Goal: Navigation & Orientation: Find specific page/section

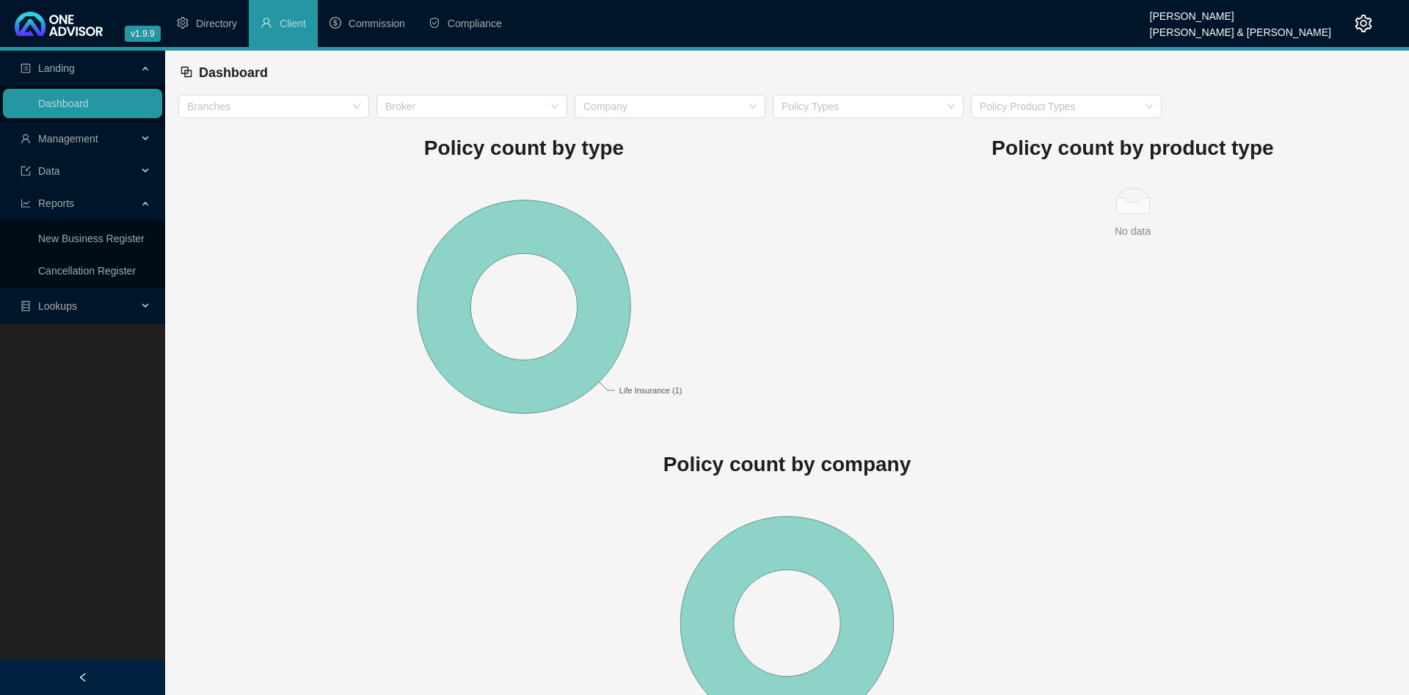
click at [98, 137] on span "Management" at bounding box center [68, 139] width 60 height 12
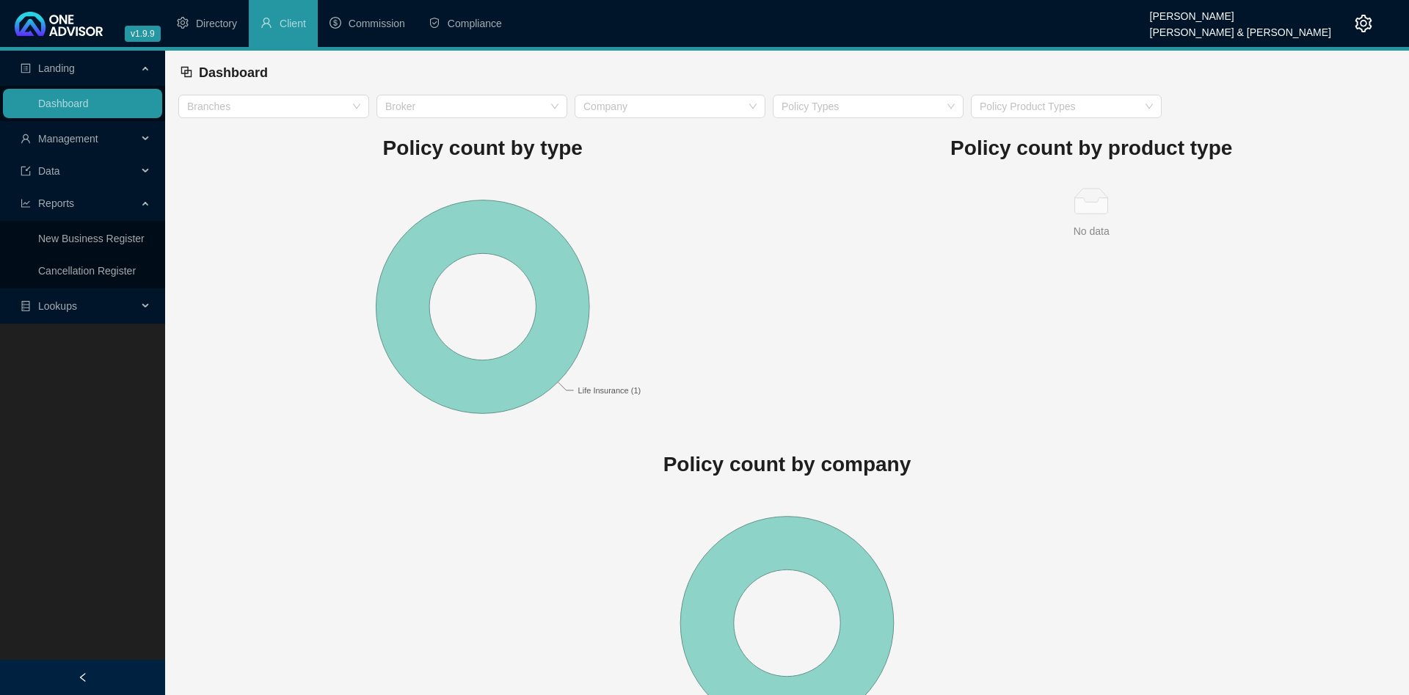
click at [1365, 21] on icon "setting" at bounding box center [1364, 24] width 18 height 18
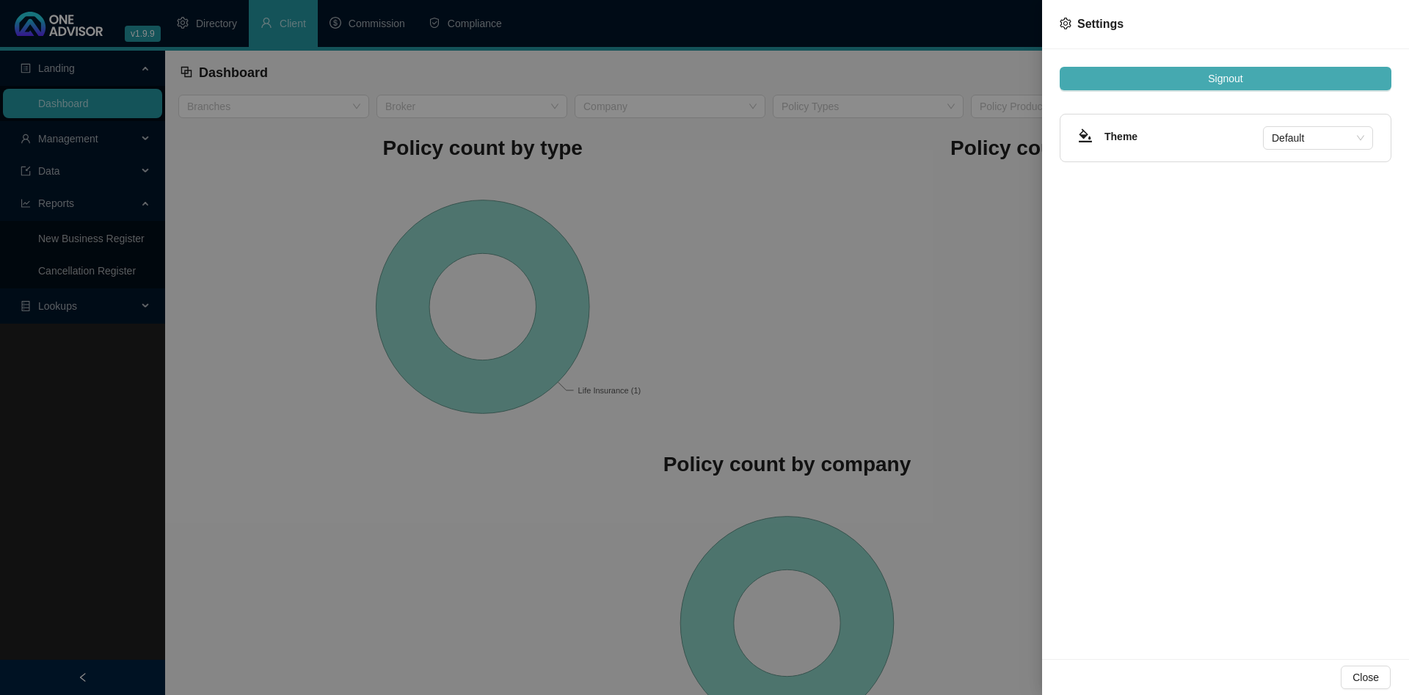
click at [1264, 75] on button "Signout" at bounding box center [1226, 78] width 332 height 23
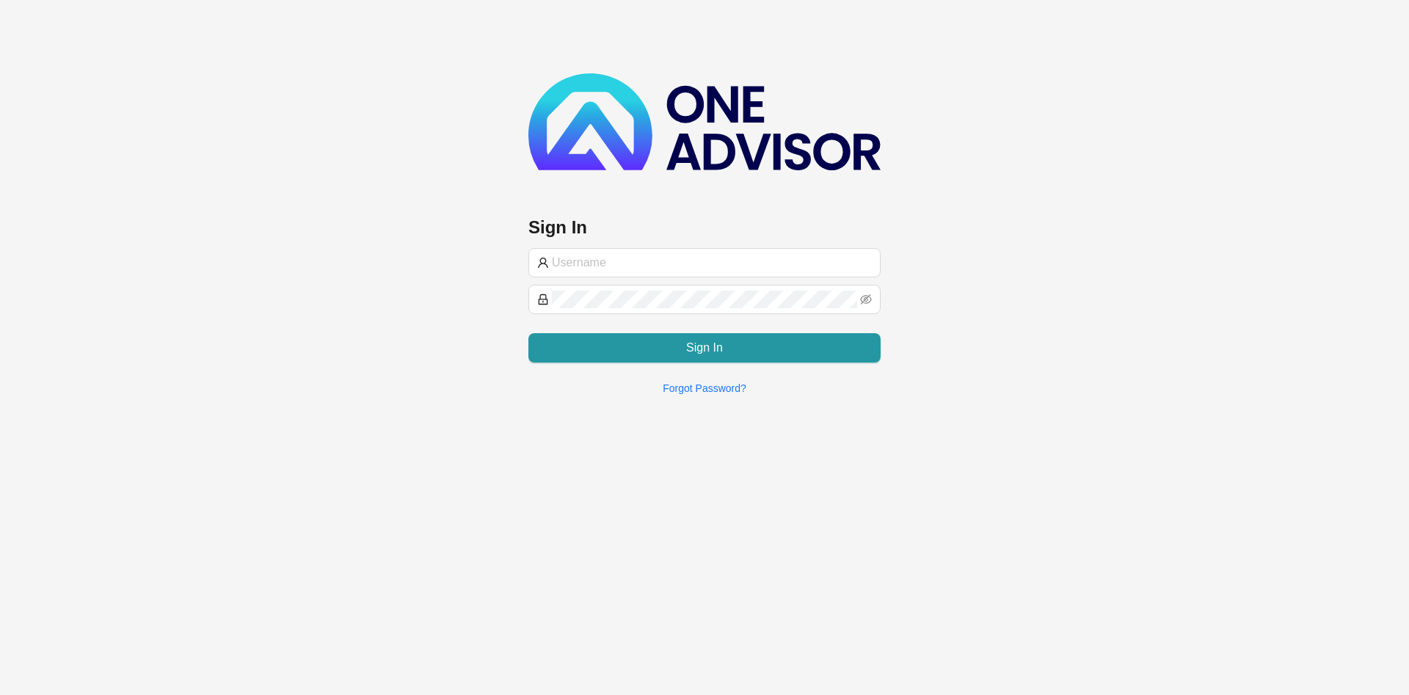
click at [647, 189] on div "Sign In Sign In Forgot Password?" at bounding box center [704, 239] width 352 height 333
click at [644, 267] on input "text" at bounding box center [712, 263] width 320 height 18
click at [674, 274] on span at bounding box center [704, 262] width 352 height 29
click at [680, 263] on input "text" at bounding box center [712, 263] width 320 height 18
paste input "BryceProfile"
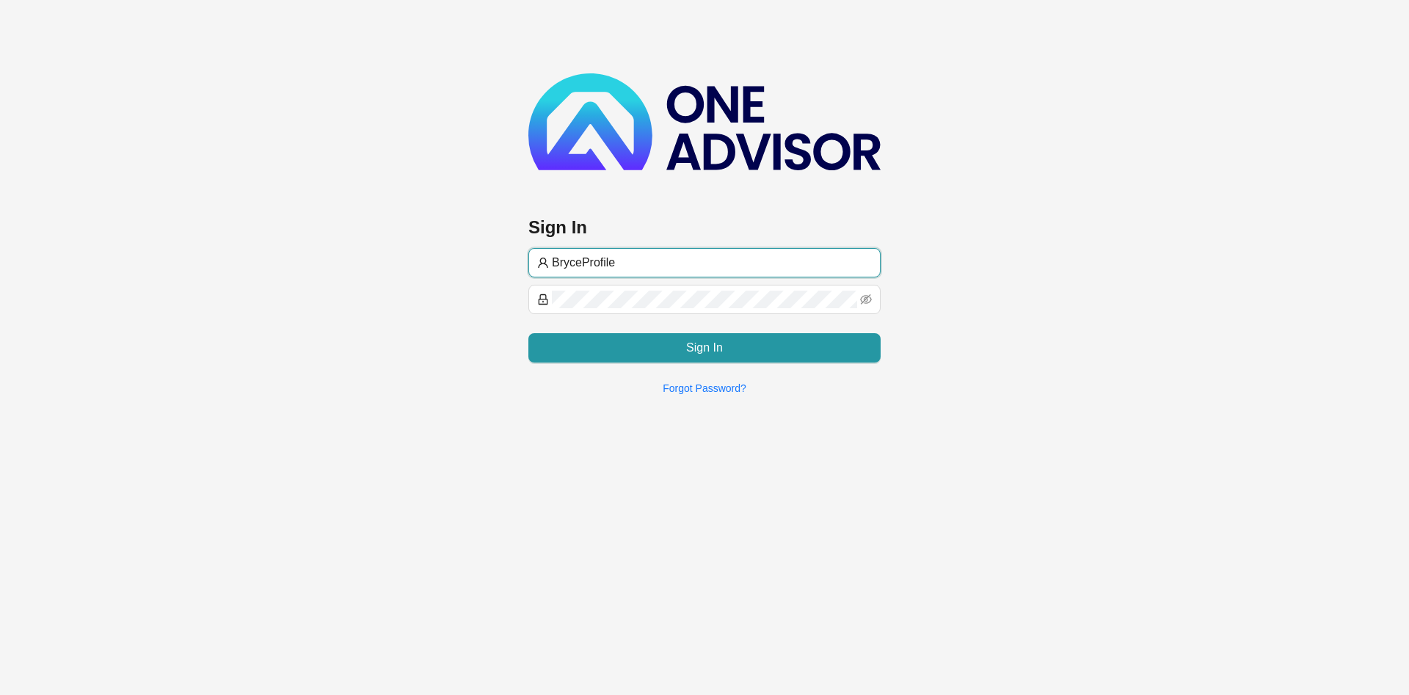
type input "BryceProfile"
click at [375, 255] on div "Sign In BryceProfile Sign In Forgot Password?" at bounding box center [704, 203] width 1409 height 407
click at [278, 367] on div "Sign In BryceProfile Sign In Forgot Password?" at bounding box center [704, 203] width 1409 height 407
click at [667, 329] on div "Sign In" at bounding box center [704, 341] width 352 height 41
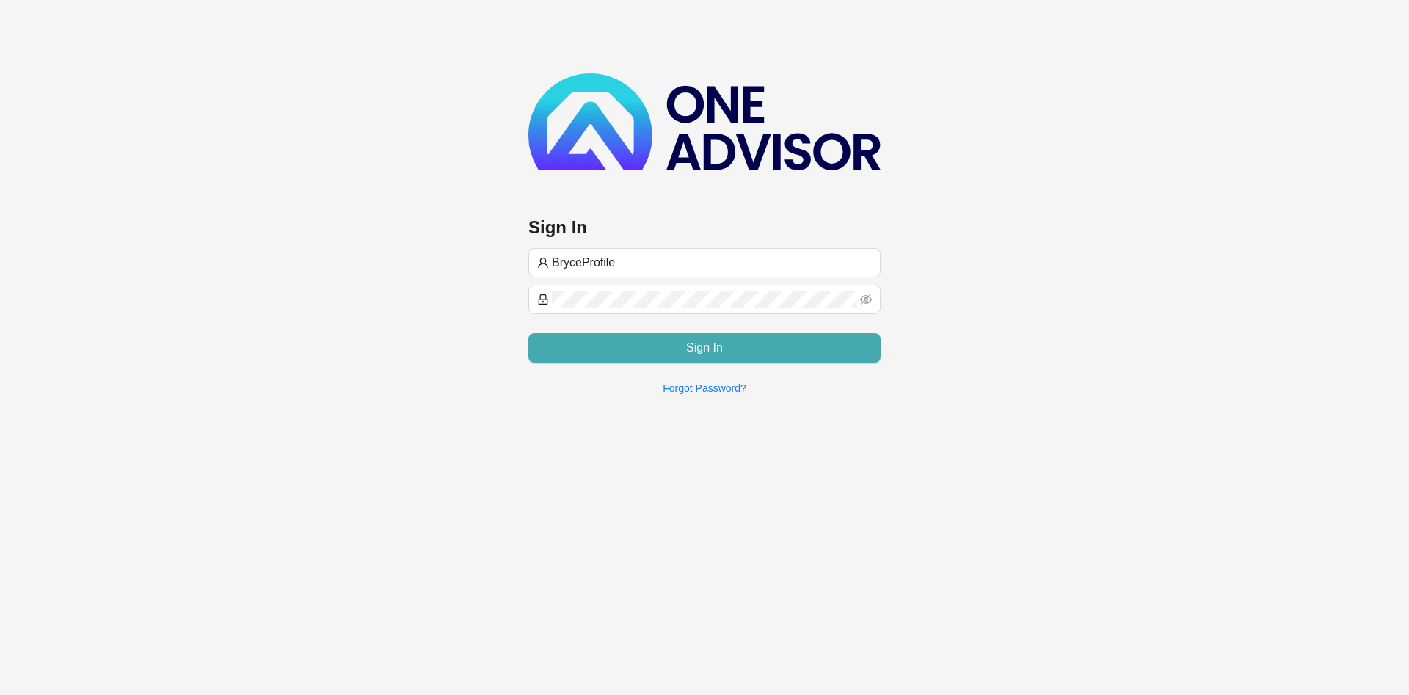
click at [667, 341] on button "Sign In" at bounding box center [704, 347] width 352 height 29
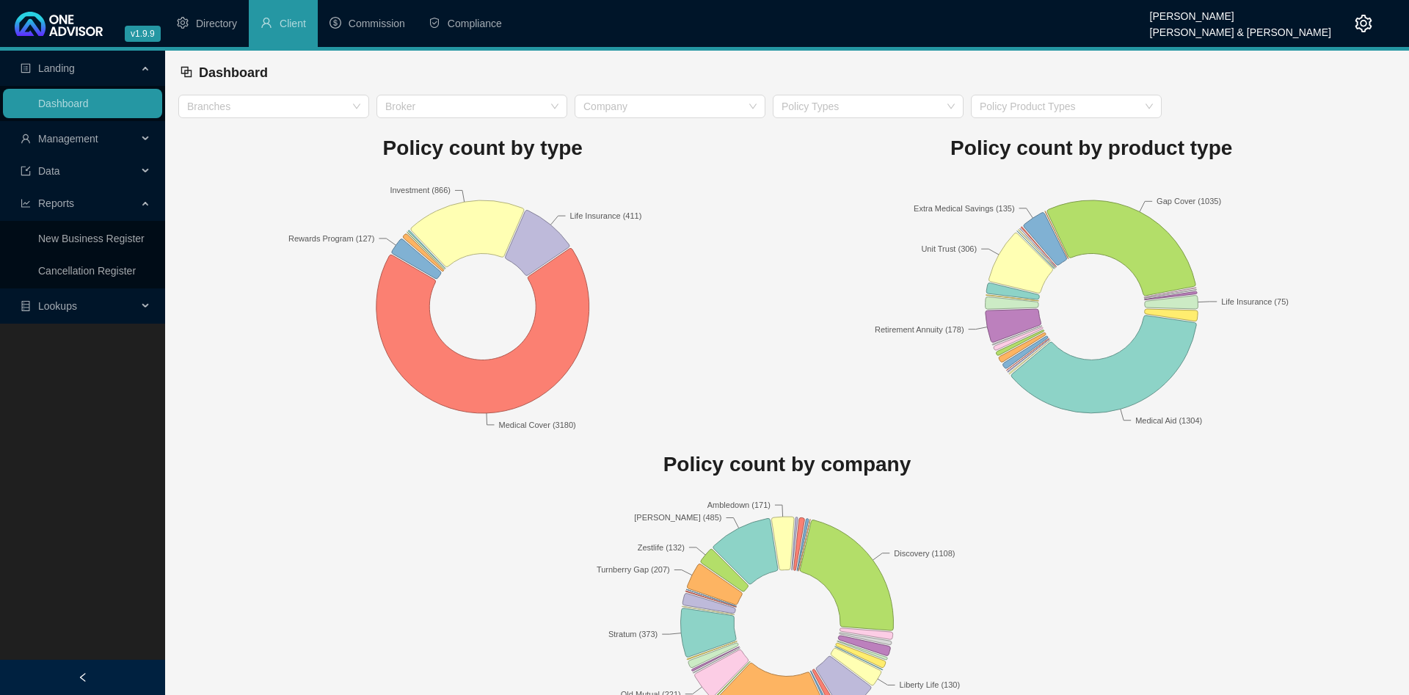
click at [865, 204] on rect at bounding box center [1091, 306] width 609 height 257
click at [78, 141] on span "Management" at bounding box center [68, 139] width 60 height 12
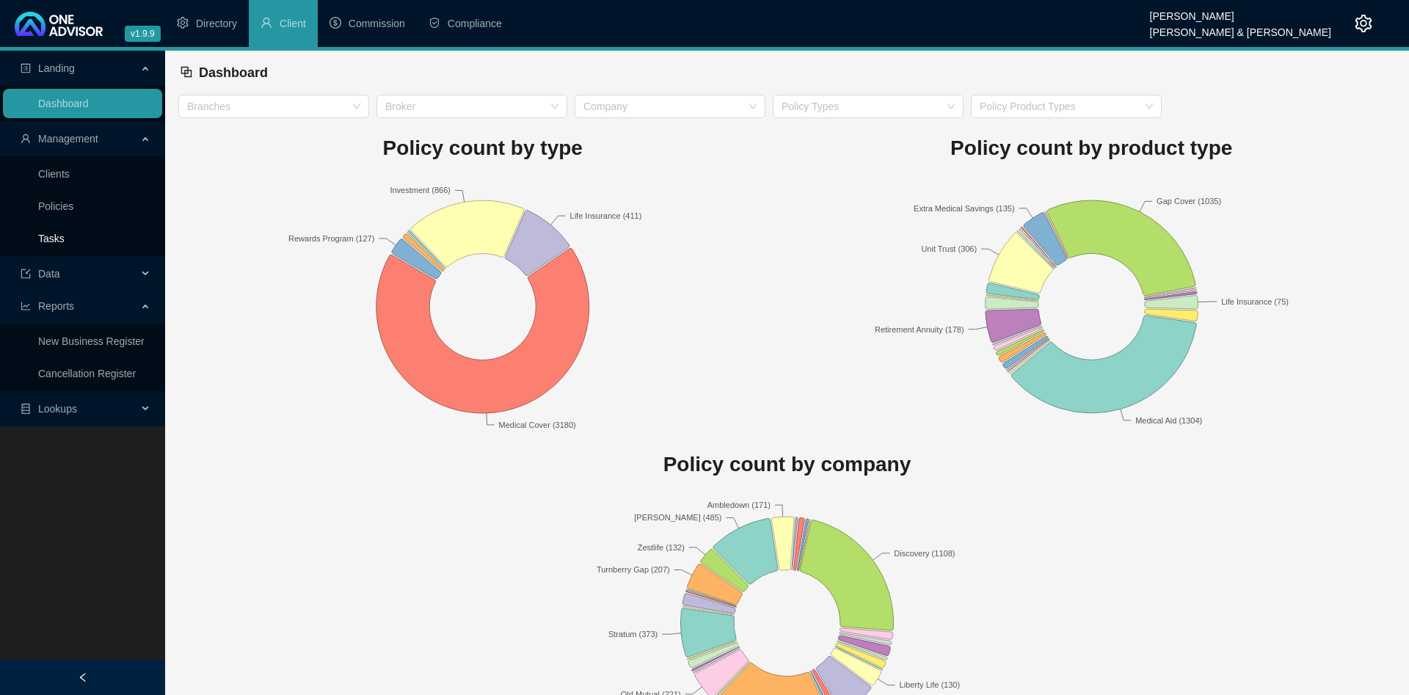
click at [65, 234] on link "Tasks" at bounding box center [51, 239] width 26 height 12
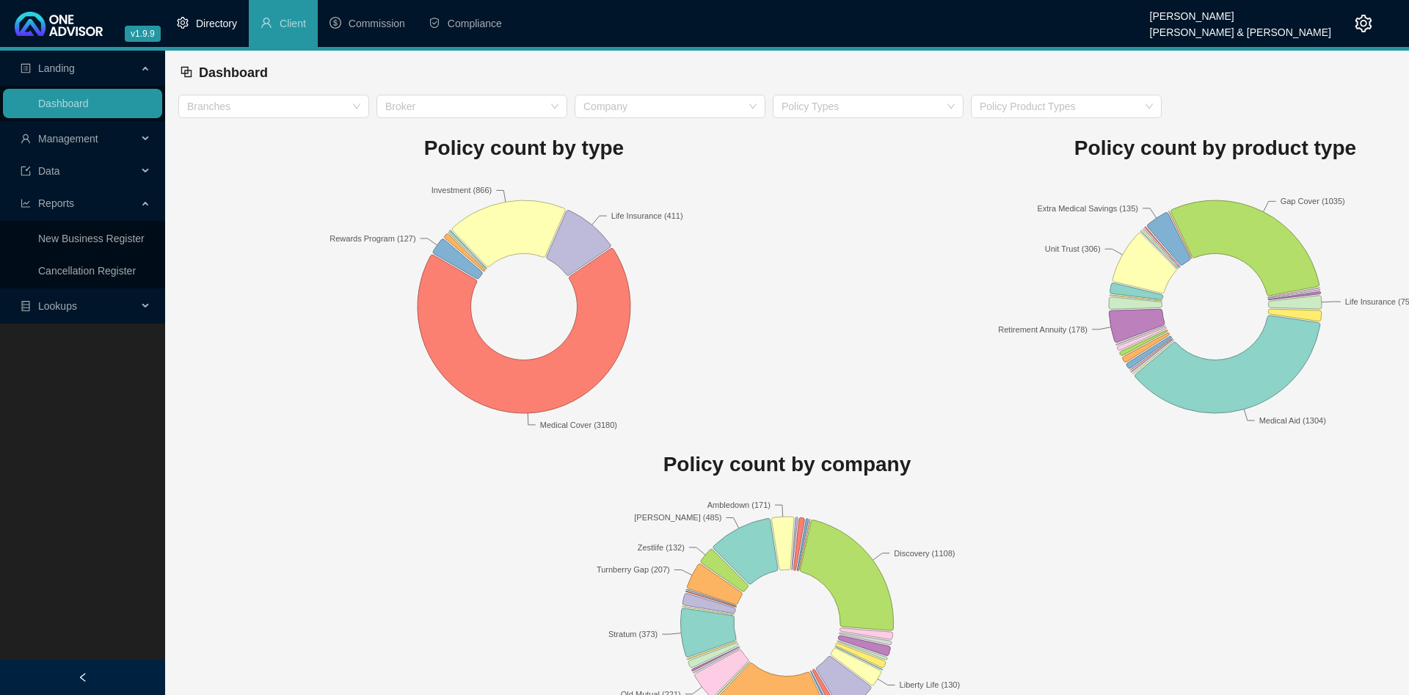
click at [233, 26] on span "Directory" at bounding box center [216, 24] width 41 height 12
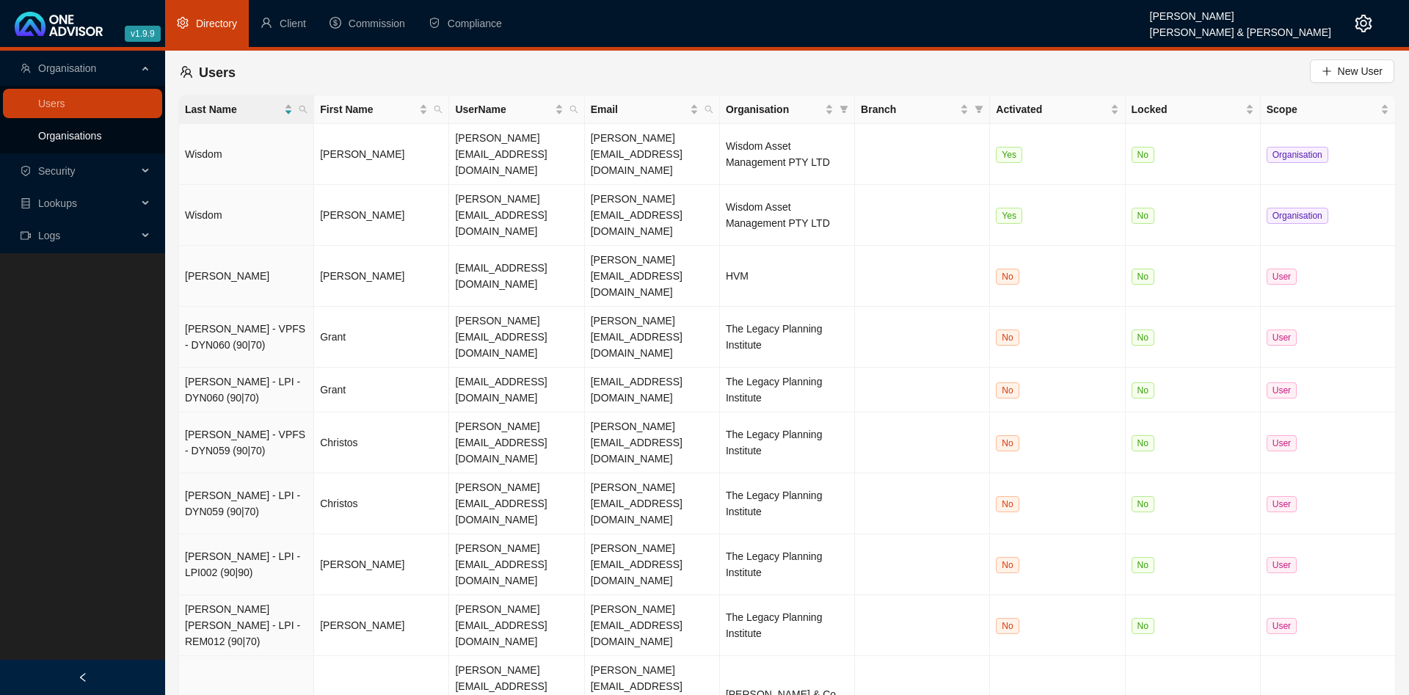
click at [63, 133] on link "Organisations" at bounding box center [69, 136] width 63 height 12
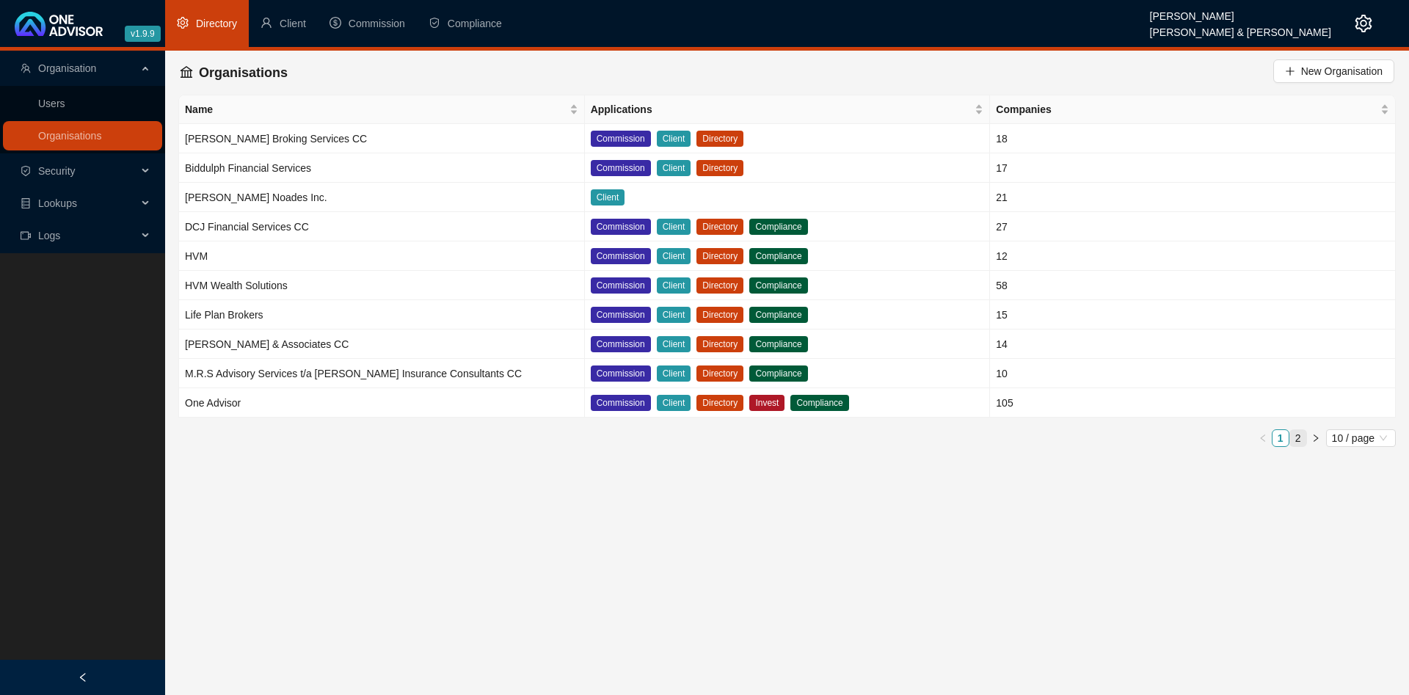
click at [1303, 438] on link "2" at bounding box center [1298, 438] width 16 height 16
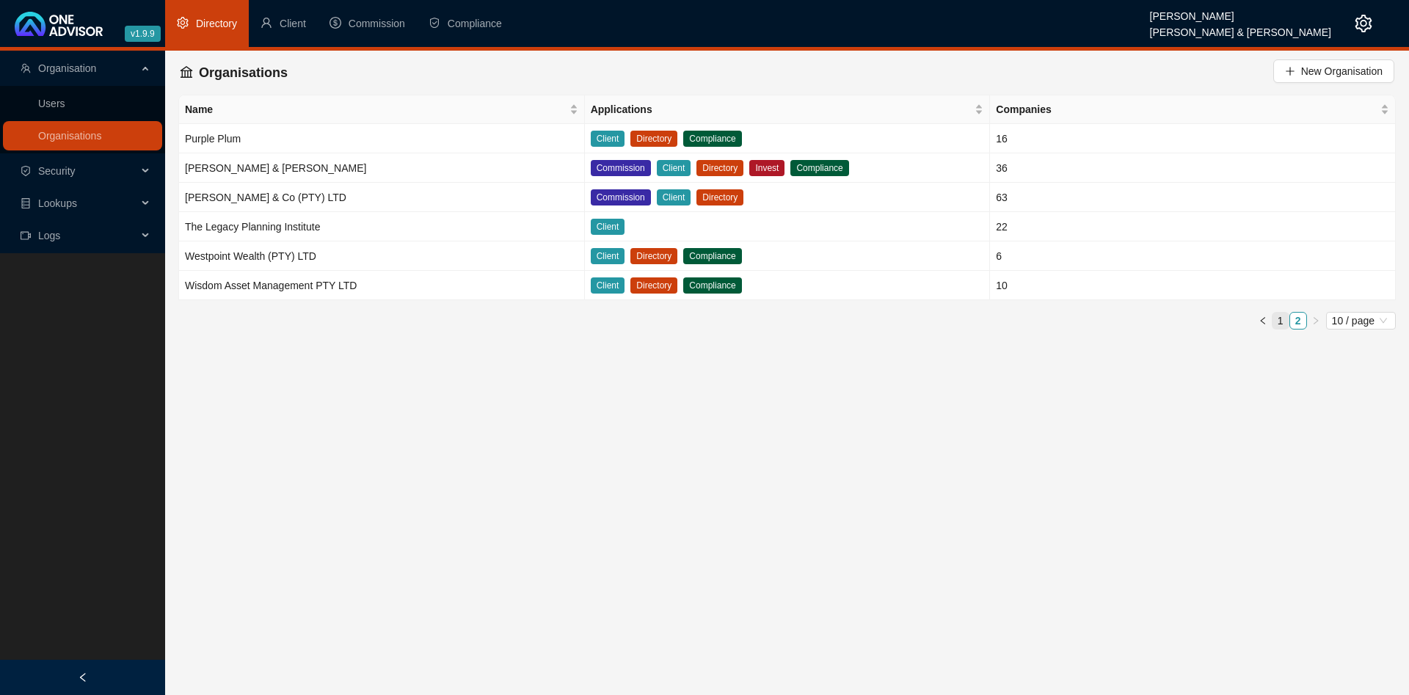
click at [1283, 317] on link "1" at bounding box center [1281, 321] width 16 height 16
